Goal: Information Seeking & Learning: Learn about a topic

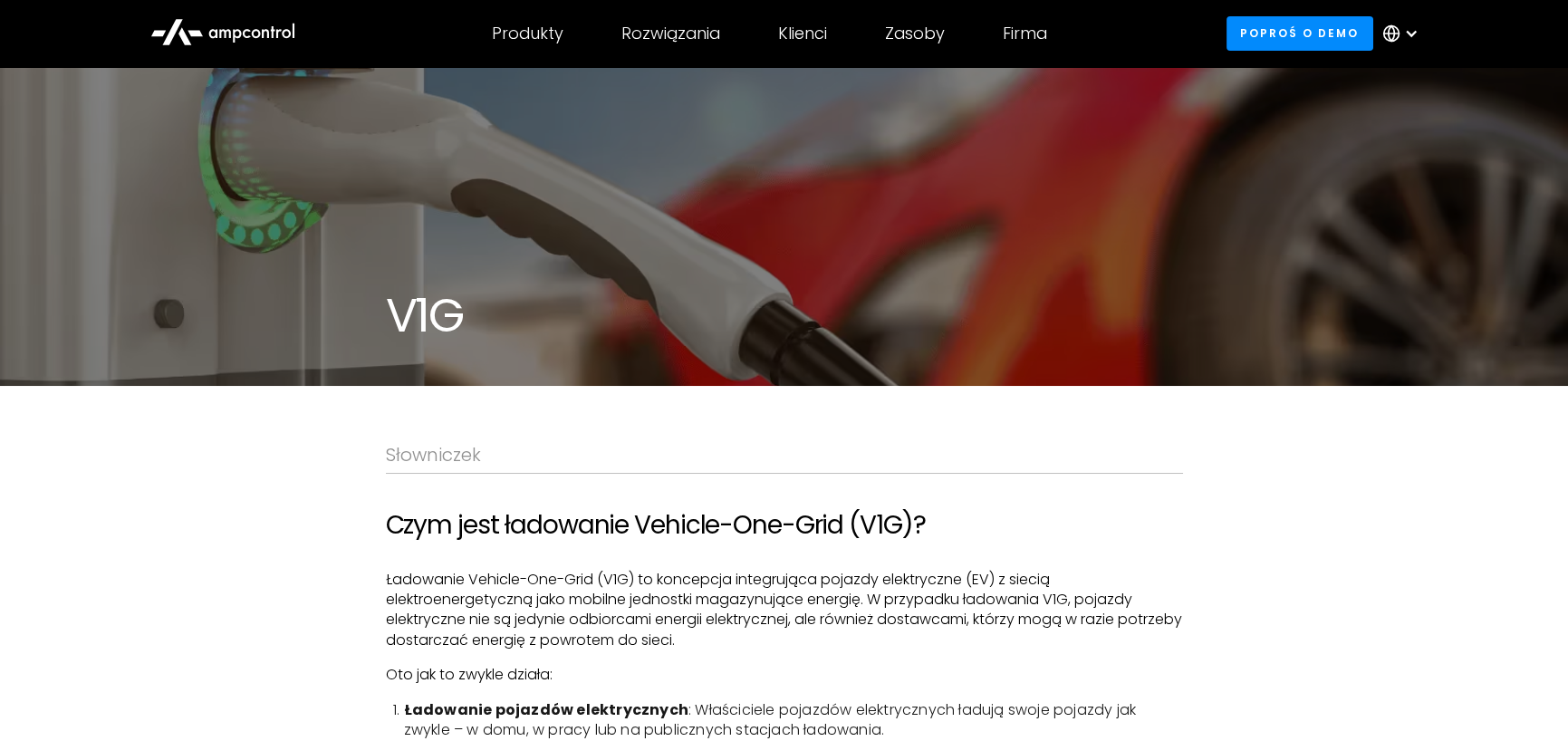
click at [672, 586] on font "Ładowanie Vehicle-One-Grid (V1G) to koncepcja integrująca pojazdy elektryczne (…" at bounding box center [784, 610] width 797 height 82
click at [923, 522] on font "Czym jest ładowanie Vehicle-One-Grid (V1G)?" at bounding box center [656, 525] width 540 height 36
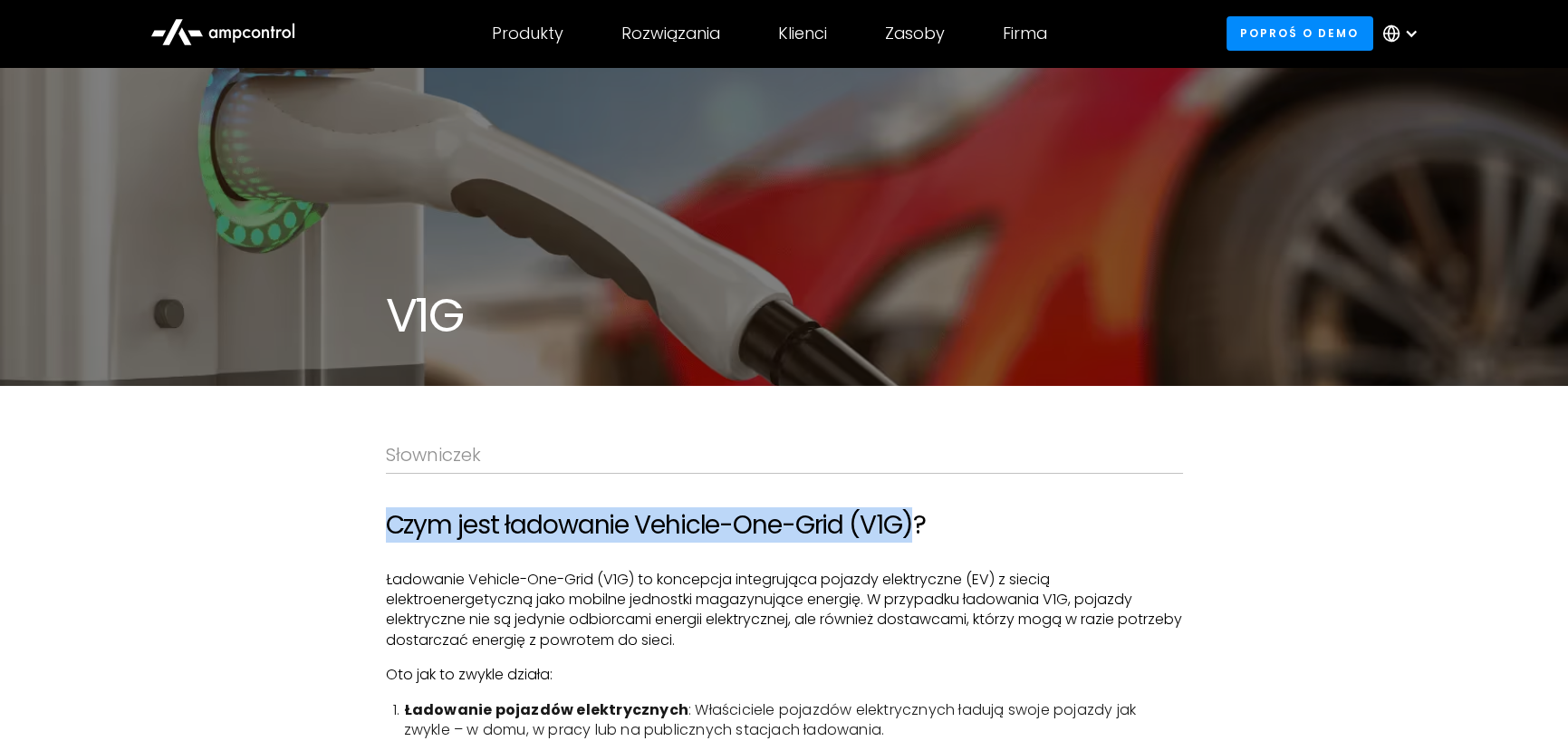
drag, startPoint x: 914, startPoint y: 524, endPoint x: 388, endPoint y: 540, distance: 526.2
click at [388, 540] on font "Czym jest ładowanie Vehicle-One-Grid (V1G)?" at bounding box center [656, 525] width 540 height 36
copy font "Czym jest ładowanie Vehicle-One-Grid (V1G)"
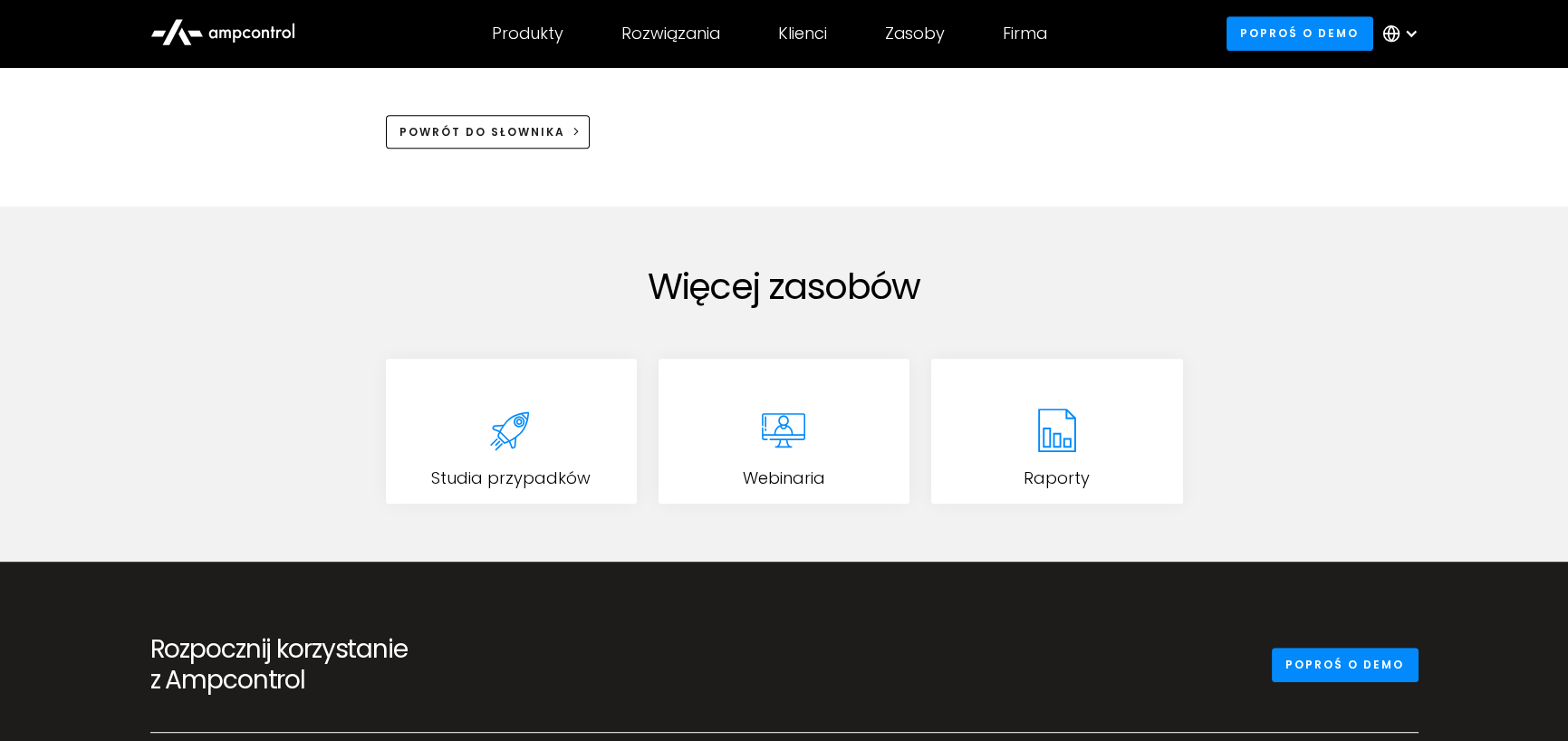
scroll to position [2900, 0]
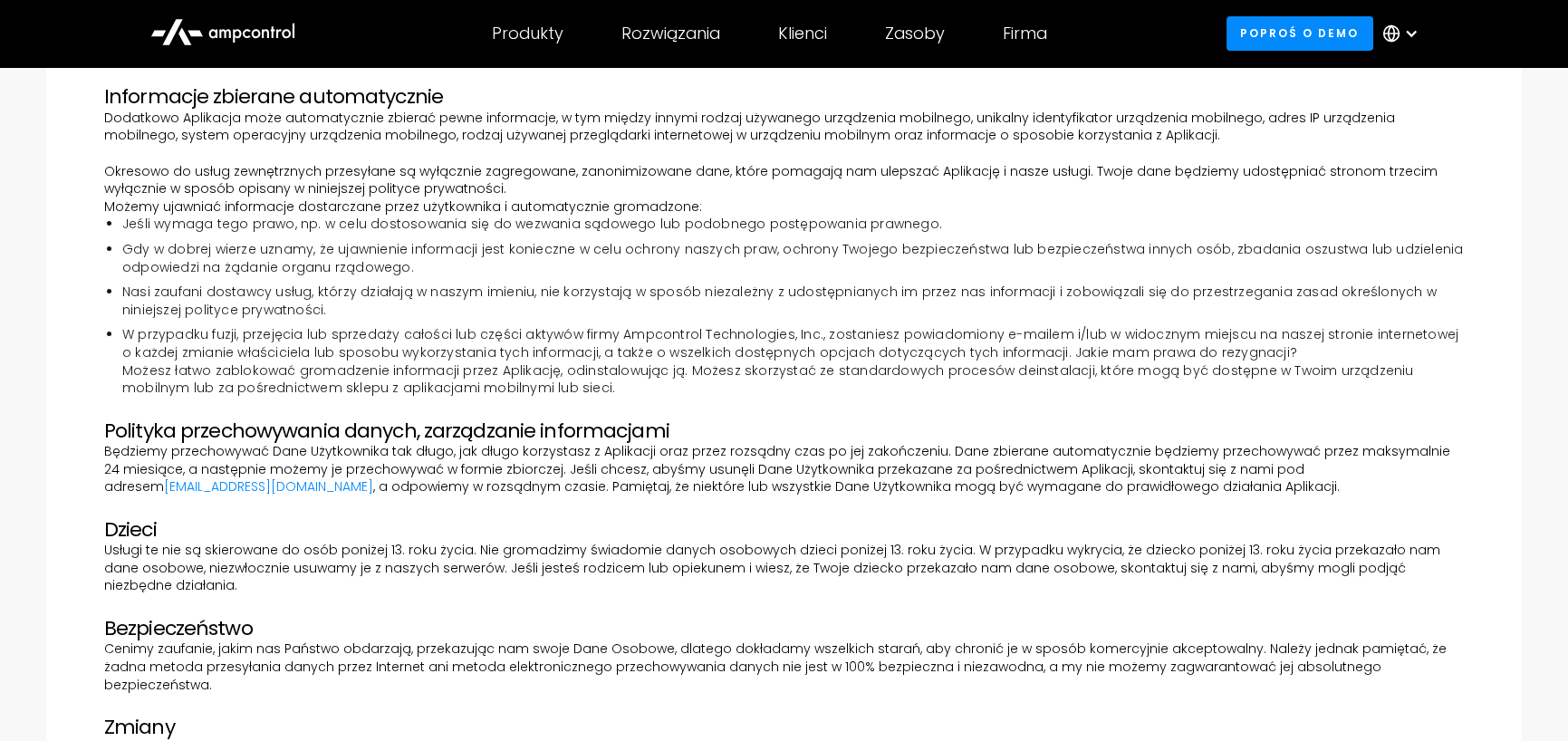
scroll to position [543, 0]
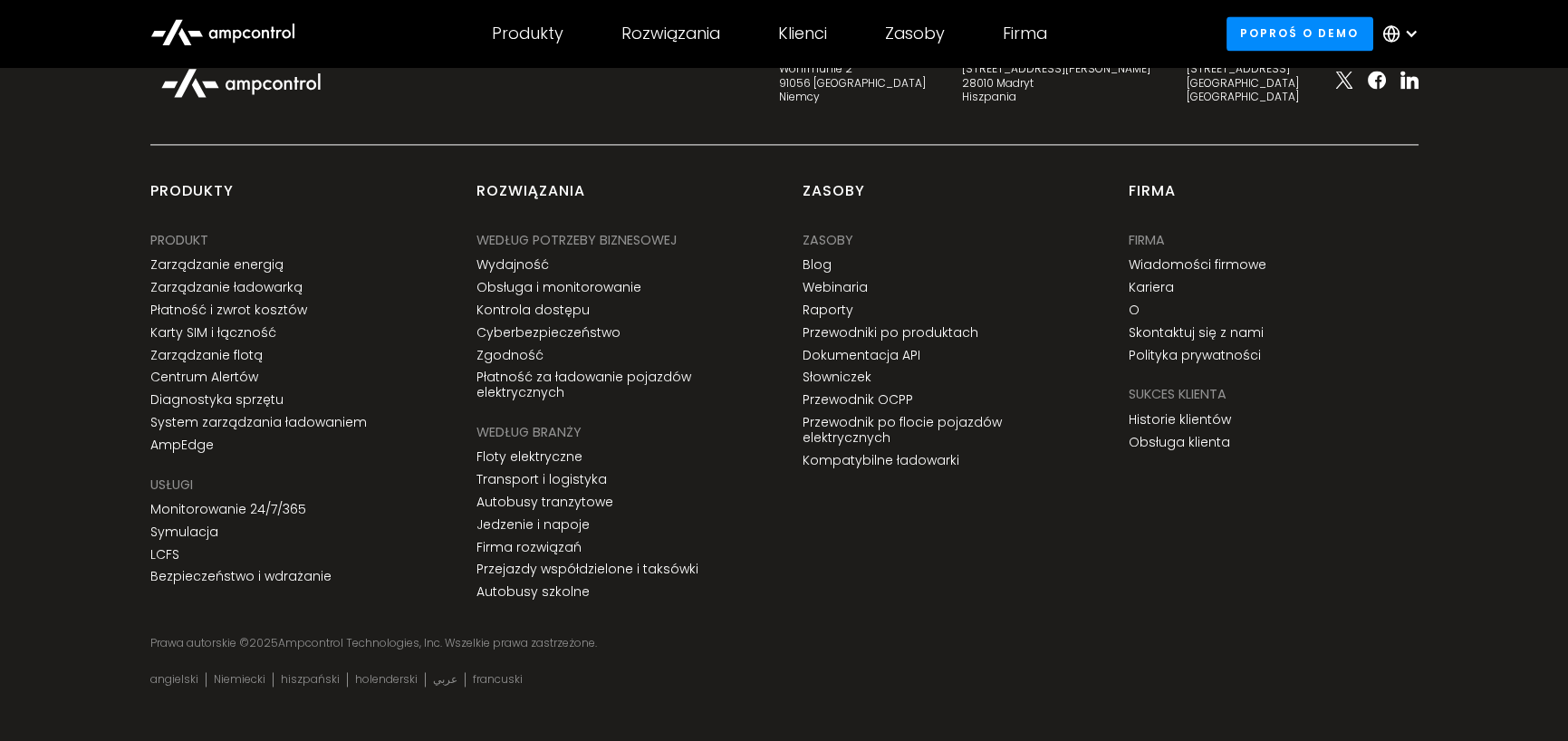
scroll to position [6931, 0]
